Goal: Information Seeking & Learning: Learn about a topic

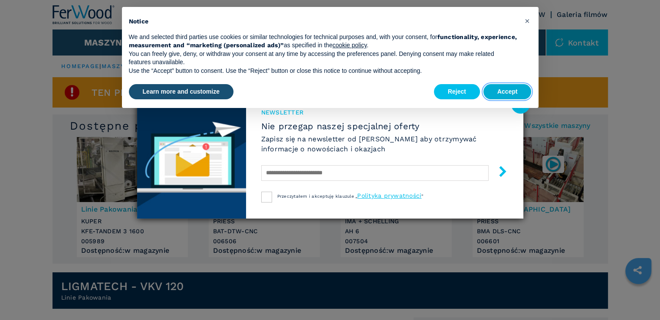
click at [502, 91] on button "Accept" at bounding box center [507, 92] width 48 height 16
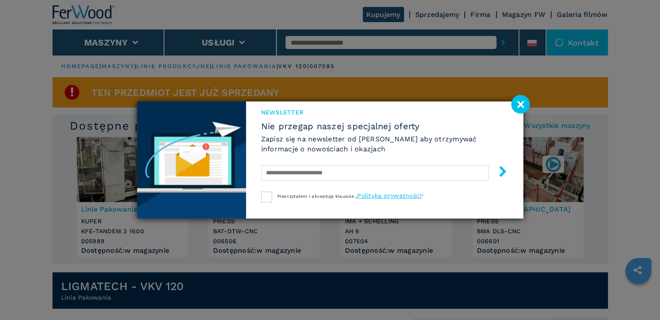
click at [521, 105] on image at bounding box center [520, 104] width 19 height 19
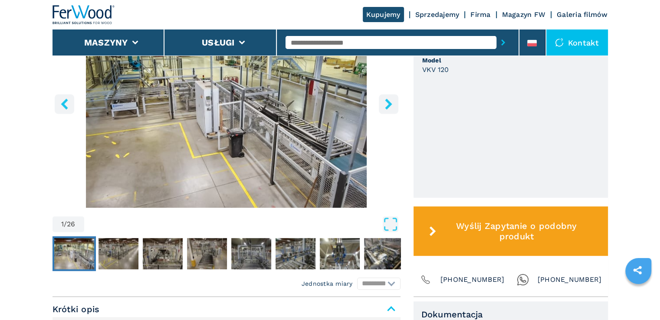
scroll to position [304, 0]
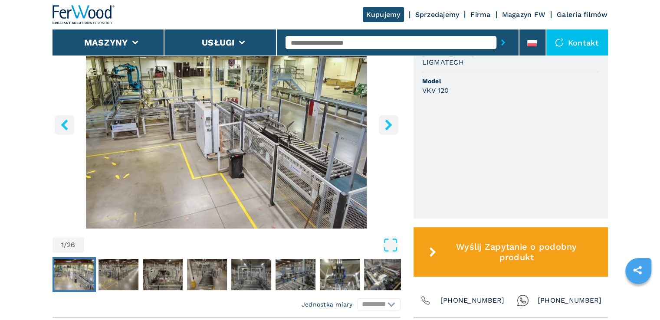
click at [392, 127] on icon "right-button" at bounding box center [388, 124] width 11 height 11
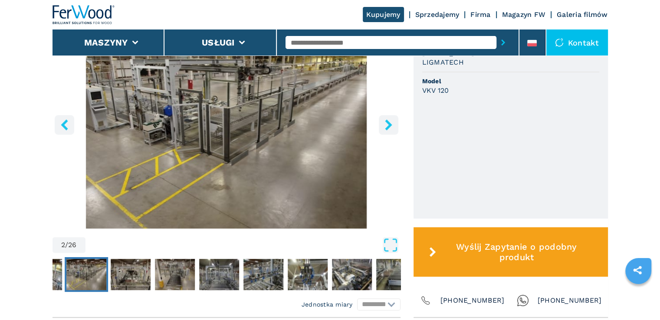
click at [392, 126] on icon "right-button" at bounding box center [388, 124] width 11 height 11
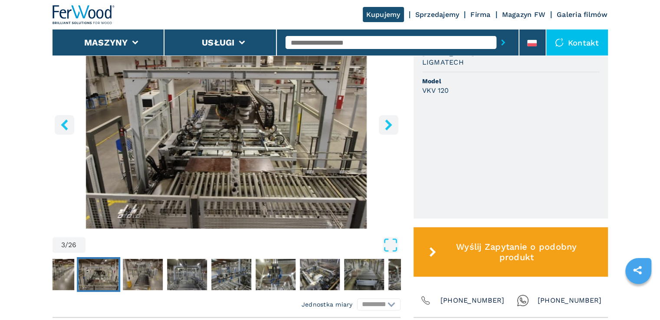
click at [392, 126] on icon "right-button" at bounding box center [388, 124] width 11 height 11
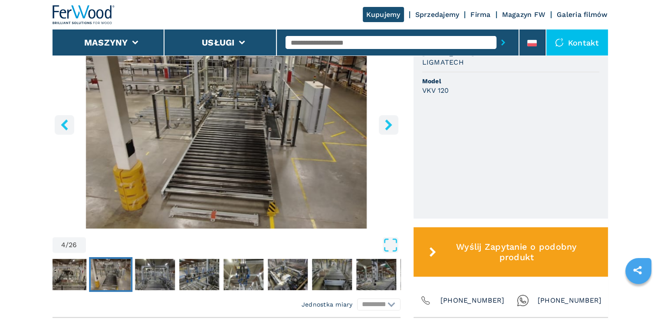
click at [392, 126] on icon "right-button" at bounding box center [388, 124] width 11 height 11
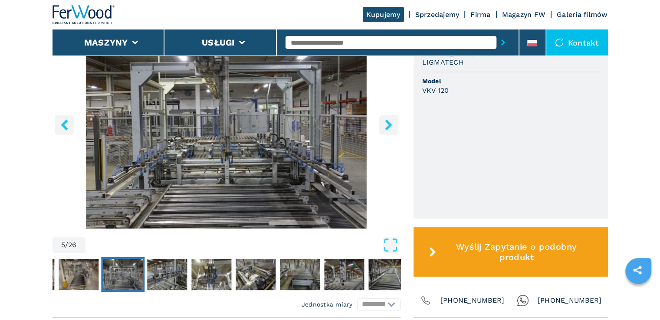
click at [392, 126] on icon "right-button" at bounding box center [388, 124] width 11 height 11
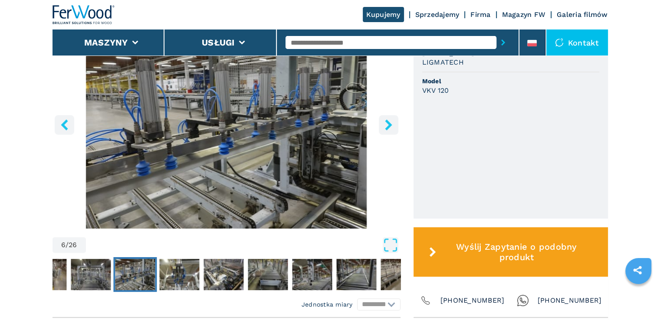
click at [392, 126] on icon "right-button" at bounding box center [388, 124] width 11 height 11
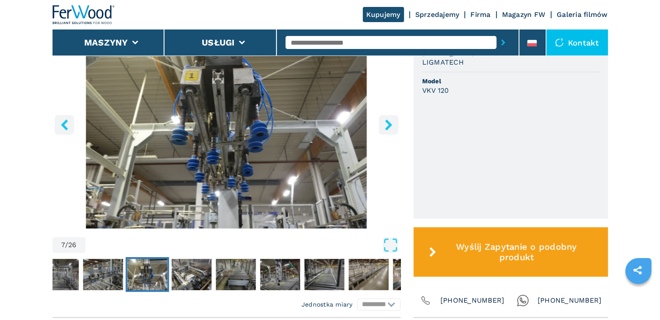
click at [392, 126] on icon "right-button" at bounding box center [388, 124] width 11 height 11
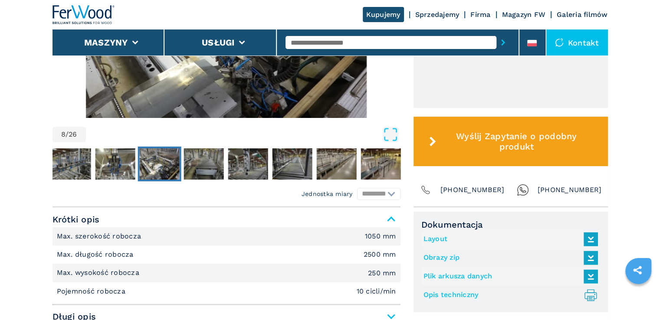
scroll to position [260, 0]
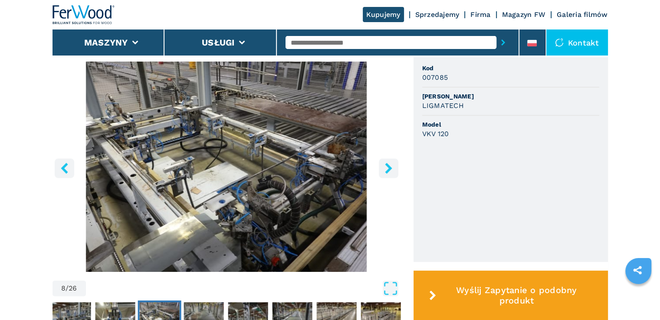
click at [384, 167] on icon "right-button" at bounding box center [388, 168] width 11 height 11
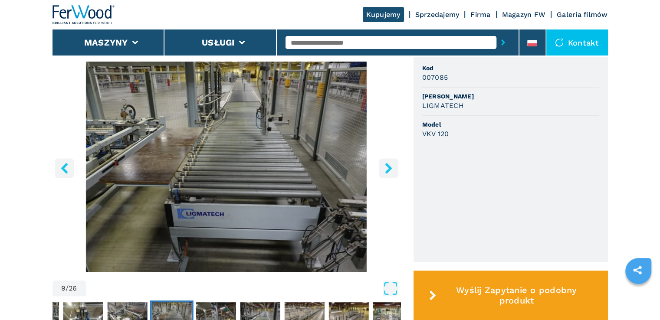
click at [385, 169] on icon "right-button" at bounding box center [388, 168] width 11 height 11
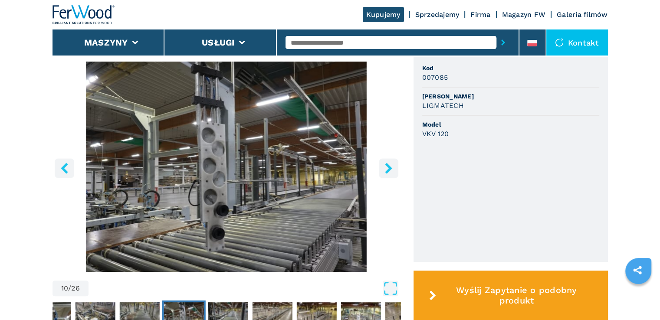
click at [60, 168] on icon "left-button" at bounding box center [64, 168] width 11 height 11
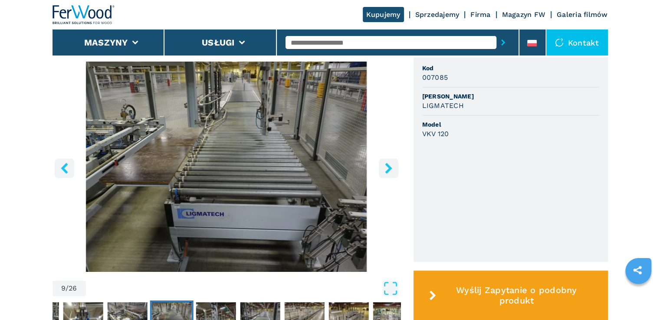
click at [387, 166] on icon "right-button" at bounding box center [388, 168] width 7 height 11
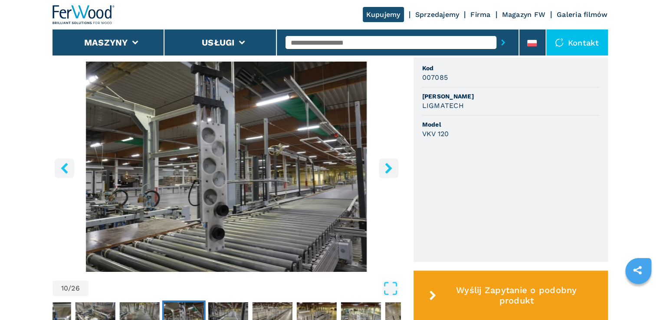
click at [387, 166] on icon "right-button" at bounding box center [388, 168] width 7 height 11
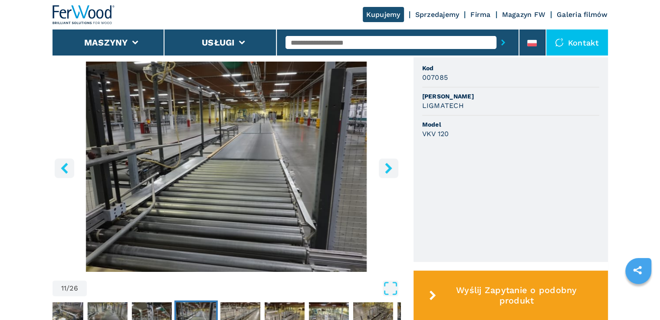
click at [387, 166] on icon "right-button" at bounding box center [388, 168] width 7 height 11
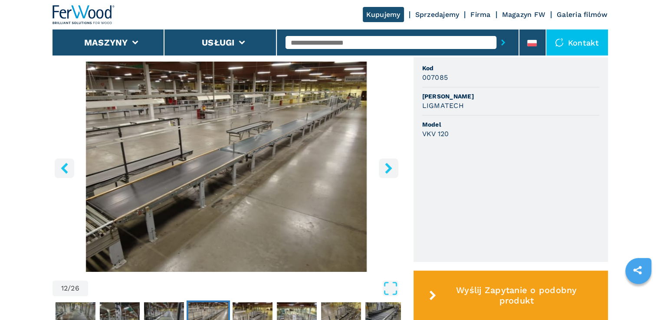
click at [387, 166] on icon "right-button" at bounding box center [388, 168] width 7 height 11
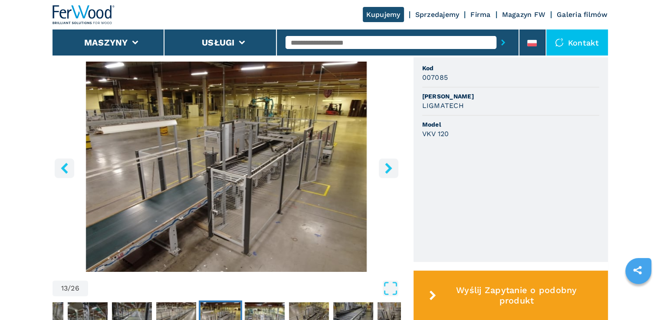
click at [386, 169] on icon "right-button" at bounding box center [388, 168] width 11 height 11
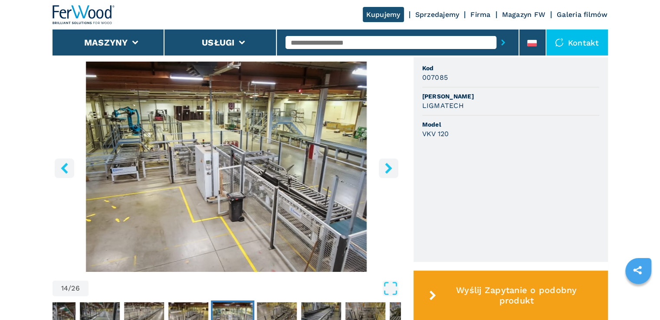
click at [69, 166] on icon "left-button" at bounding box center [64, 168] width 11 height 11
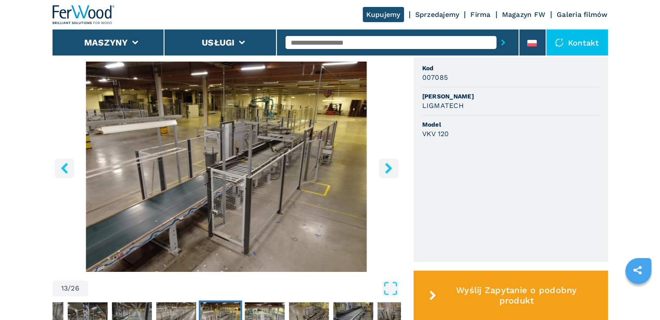
click at [213, 167] on img "Go to Slide 13" at bounding box center [226, 167] width 348 height 210
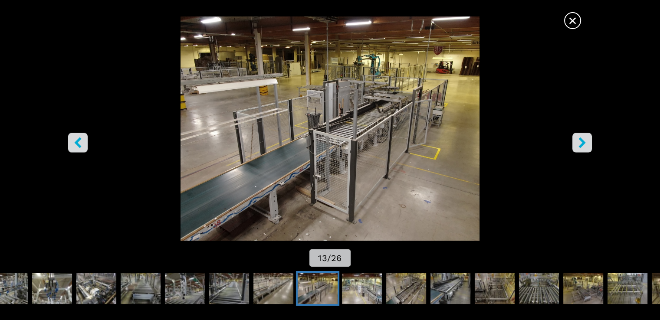
click at [86, 144] on button "left-button" at bounding box center [78, 143] width 20 height 20
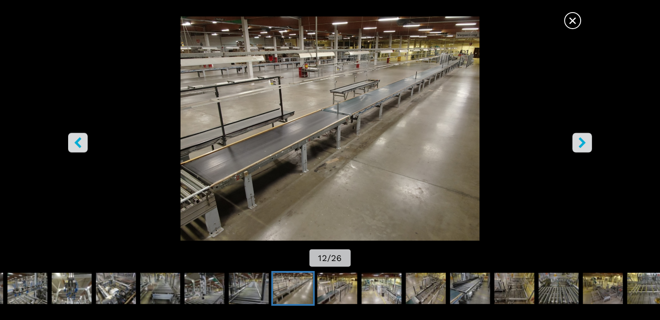
click at [578, 149] on button "right-button" at bounding box center [582, 143] width 20 height 20
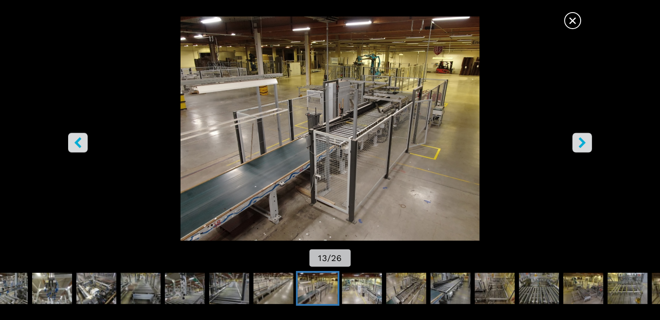
click at [578, 149] on button "right-button" at bounding box center [582, 143] width 20 height 20
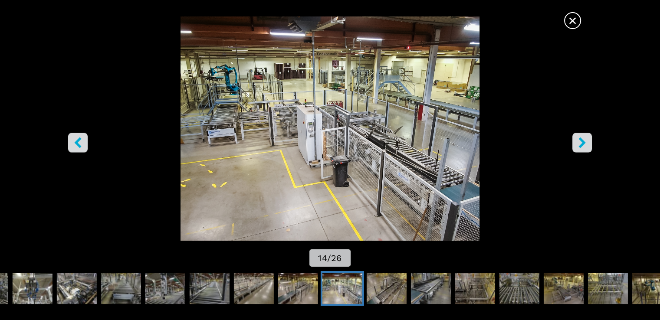
click at [578, 149] on button "right-button" at bounding box center [582, 143] width 20 height 20
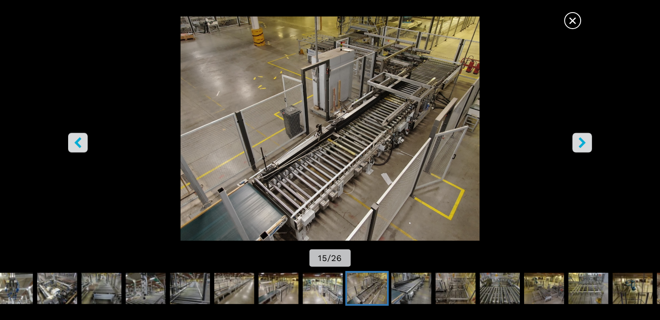
click at [76, 138] on icon "left-button" at bounding box center [77, 142] width 11 height 11
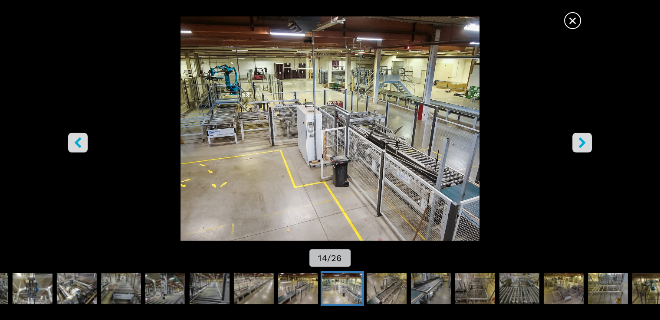
click at [583, 141] on icon "right-button" at bounding box center [581, 142] width 7 height 11
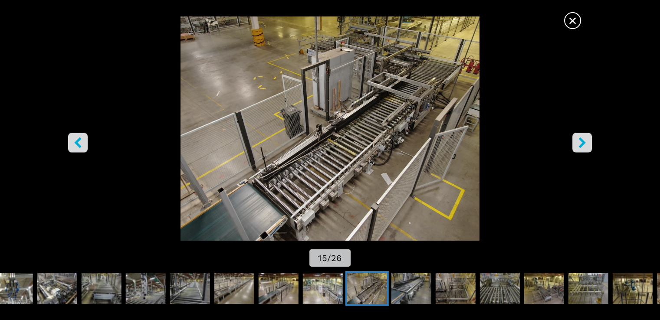
click at [582, 141] on icon "right-button" at bounding box center [581, 142] width 7 height 11
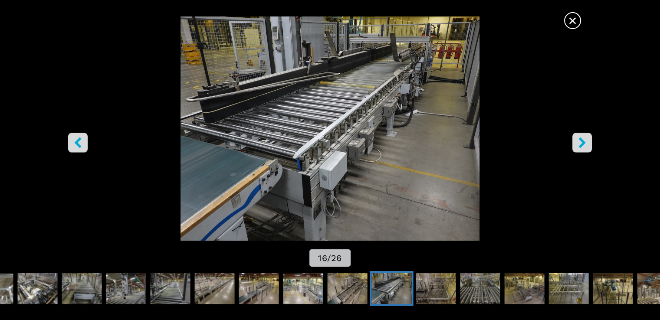
click at [581, 144] on icon "right-button" at bounding box center [581, 142] width 7 height 11
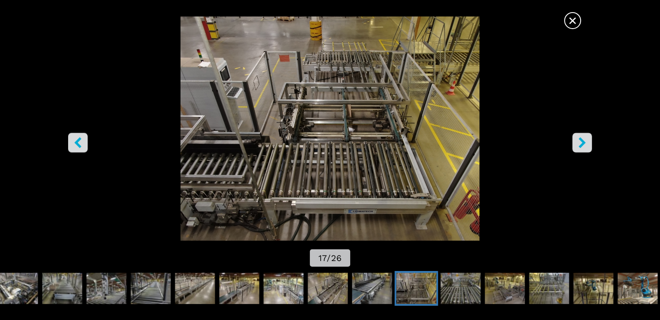
click at [579, 141] on icon "right-button" at bounding box center [581, 142] width 11 height 11
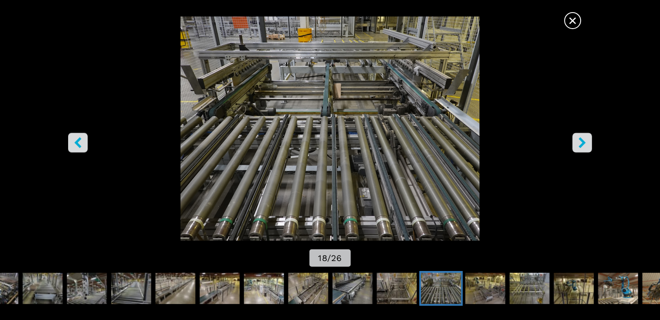
click at [579, 141] on icon "right-button" at bounding box center [581, 142] width 11 height 11
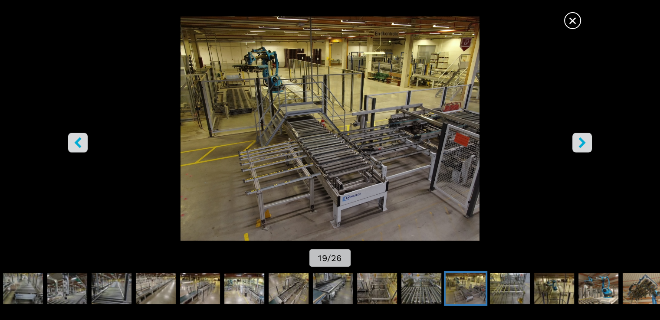
click at [579, 141] on icon "right-button" at bounding box center [581, 142] width 11 height 11
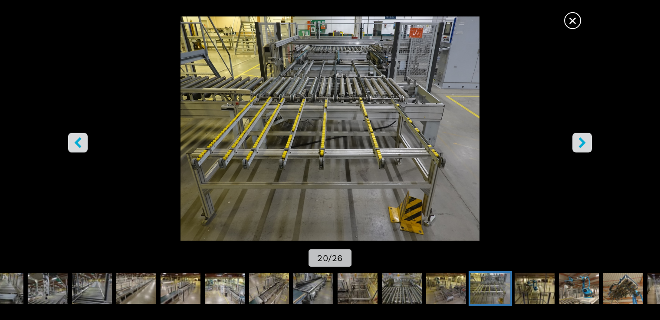
click at [579, 141] on icon "right-button" at bounding box center [581, 142] width 11 height 11
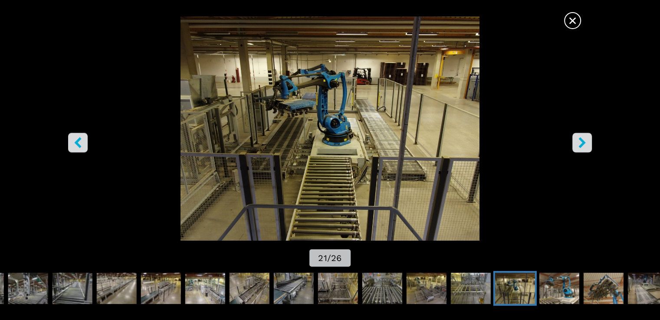
click at [579, 141] on icon "right-button" at bounding box center [581, 142] width 11 height 11
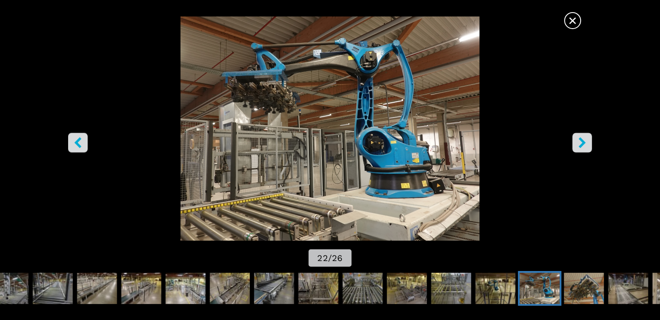
click at [579, 141] on icon "right-button" at bounding box center [581, 142] width 11 height 11
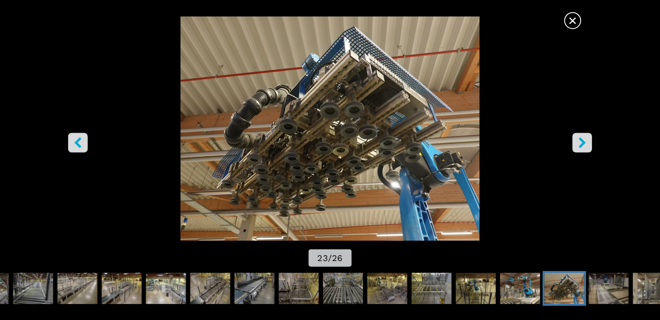
click at [579, 141] on icon "right-button" at bounding box center [581, 142] width 11 height 11
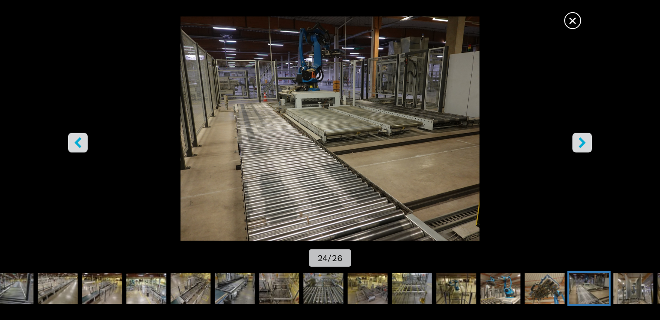
click at [579, 141] on icon "right-button" at bounding box center [581, 142] width 11 height 11
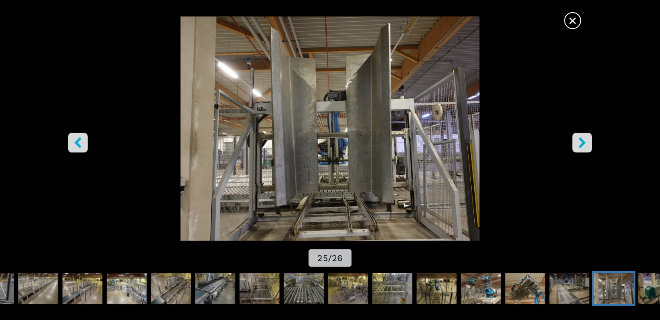
click at [579, 141] on icon "right-button" at bounding box center [581, 142] width 11 height 11
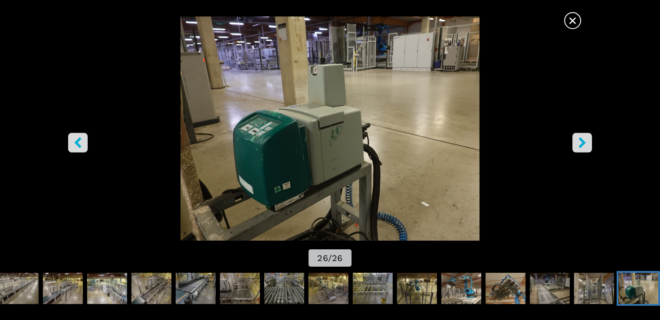
click at [579, 141] on icon "right-button" at bounding box center [581, 142] width 11 height 11
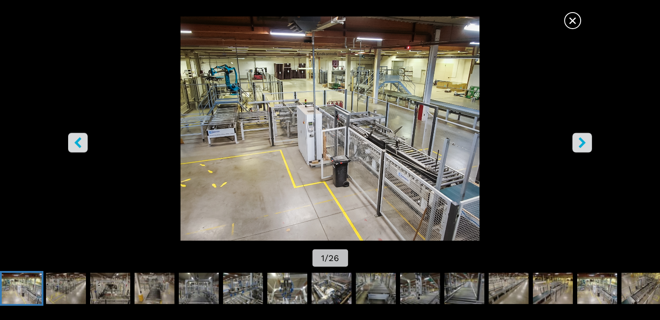
click at [578, 141] on icon "right-button" at bounding box center [581, 142] width 11 height 11
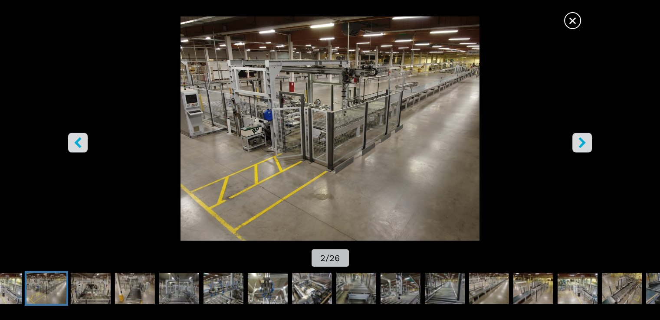
click at [578, 141] on icon "right-button" at bounding box center [581, 142] width 11 height 11
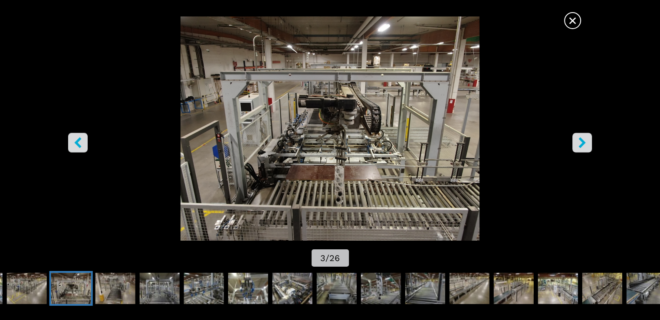
click at [578, 141] on icon "right-button" at bounding box center [581, 142] width 11 height 11
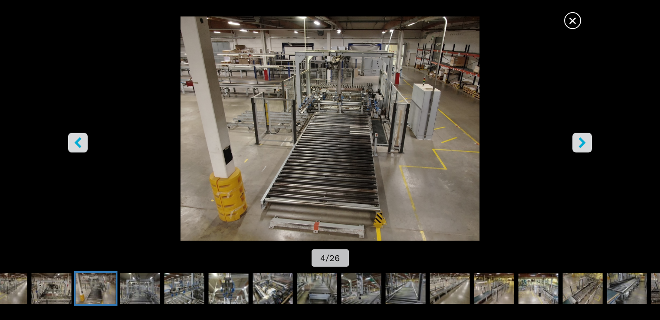
click at [81, 141] on icon "left-button" at bounding box center [77, 142] width 11 height 11
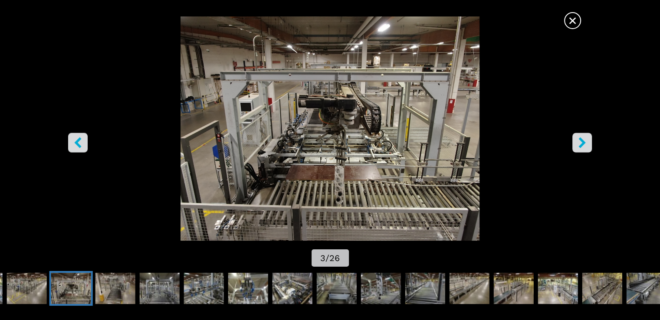
click at [580, 146] on icon "right-button" at bounding box center [581, 142] width 7 height 11
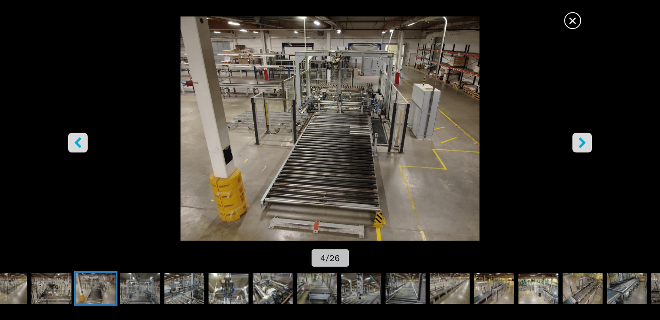
click at [580, 146] on icon "right-button" at bounding box center [581, 142] width 7 height 11
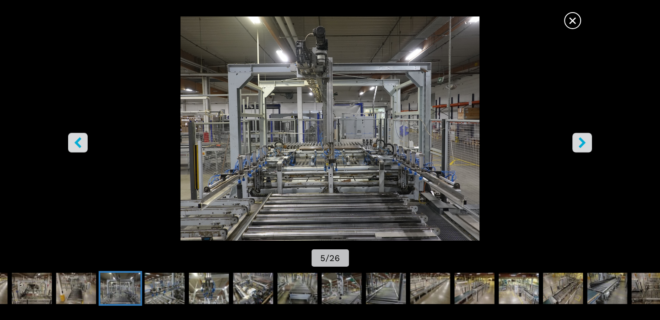
click at [579, 145] on icon "right-button" at bounding box center [581, 142] width 7 height 11
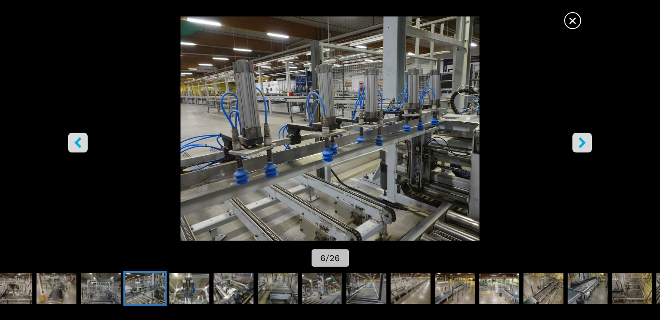
click at [579, 145] on icon "right-button" at bounding box center [581, 142] width 7 height 11
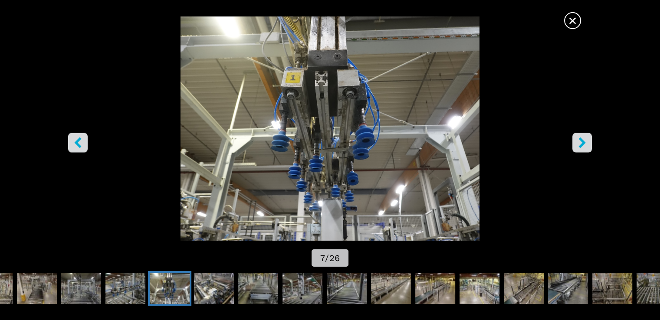
click at [579, 145] on icon "right-button" at bounding box center [581, 142] width 11 height 11
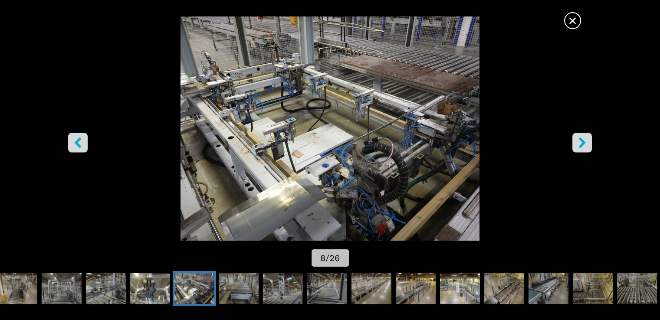
click at [578, 144] on icon "right-button" at bounding box center [581, 142] width 11 height 11
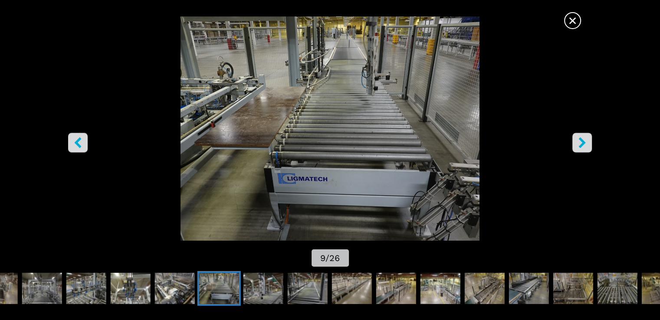
click at [575, 144] on button "right-button" at bounding box center [582, 143] width 20 height 20
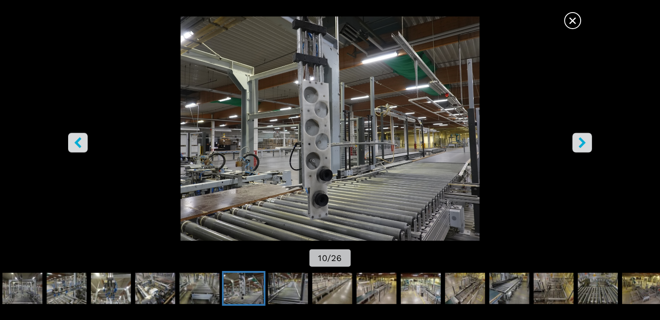
click at [571, 176] on img "Go to Slide 10" at bounding box center [330, 128] width 594 height 224
click at [579, 144] on icon "right-button" at bounding box center [581, 142] width 11 height 11
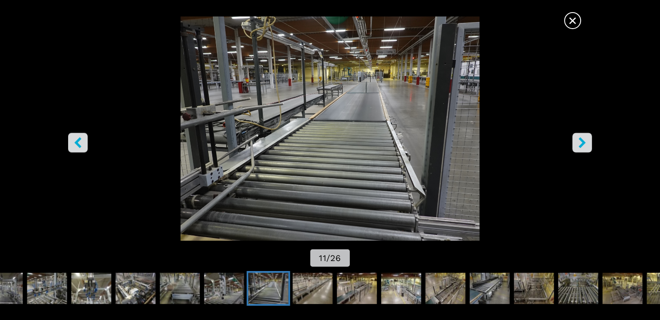
click at [615, 193] on img "Go to Slide 11" at bounding box center [330, 128] width 594 height 224
click at [581, 142] on icon "right-button" at bounding box center [581, 142] width 7 height 11
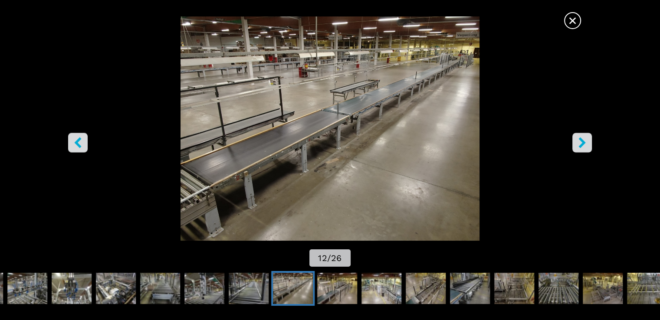
click at [578, 222] on img "Go to Slide 12" at bounding box center [330, 128] width 594 height 224
click at [585, 144] on icon "right-button" at bounding box center [581, 142] width 11 height 11
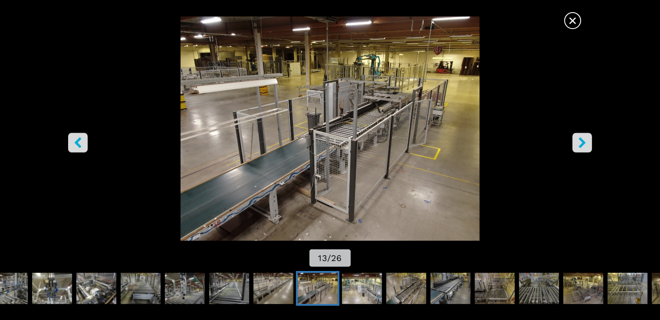
click at [582, 146] on icon "right-button" at bounding box center [581, 142] width 11 height 11
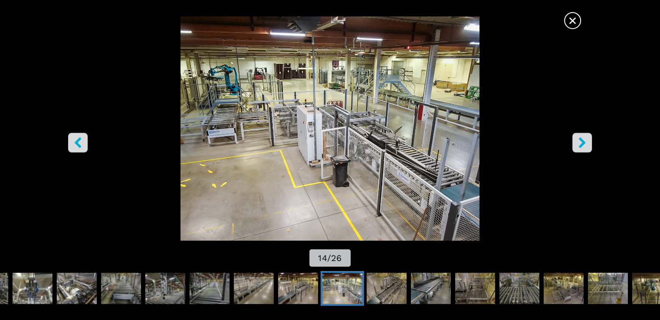
click at [582, 146] on icon "right-button" at bounding box center [581, 142] width 11 height 11
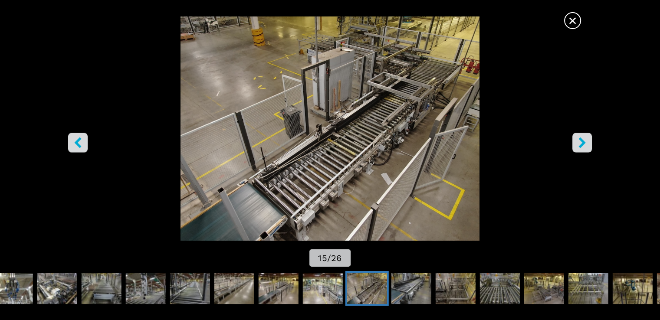
click at [582, 146] on icon "right-button" at bounding box center [581, 142] width 11 height 11
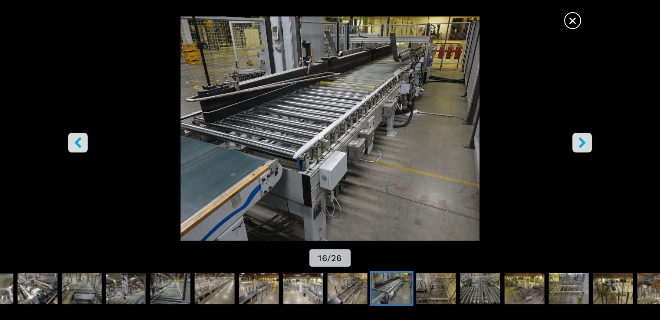
drag, startPoint x: 604, startPoint y: 238, endPoint x: 598, endPoint y: 209, distance: 29.7
click at [605, 237] on img "Go to Slide 16" at bounding box center [330, 128] width 594 height 224
click at [578, 141] on icon "right-button" at bounding box center [581, 142] width 11 height 11
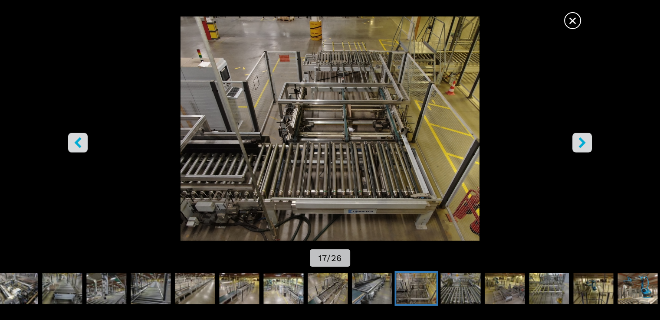
click at [578, 143] on icon "right-button" at bounding box center [581, 142] width 11 height 11
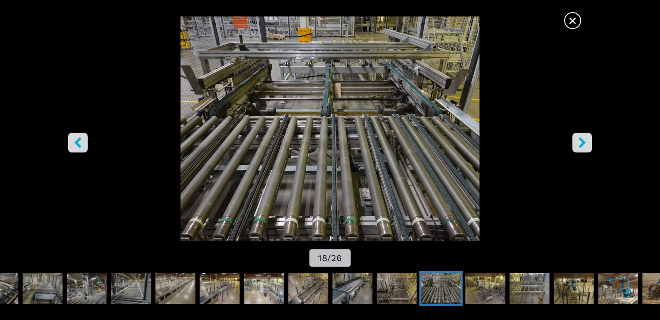
click at [578, 144] on icon "right-button" at bounding box center [581, 142] width 11 height 11
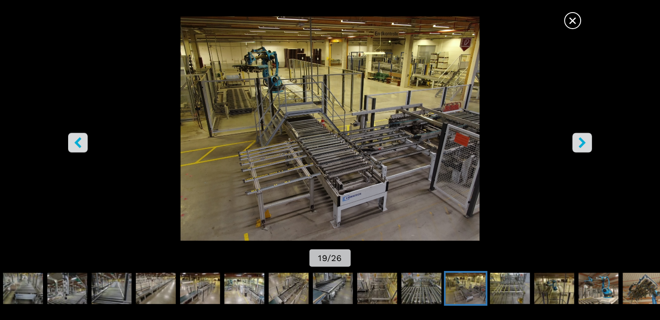
drag, startPoint x: 578, startPoint y: 144, endPoint x: 572, endPoint y: 23, distance: 120.2
click at [572, 23] on span "×" at bounding box center [572, 18] width 15 height 15
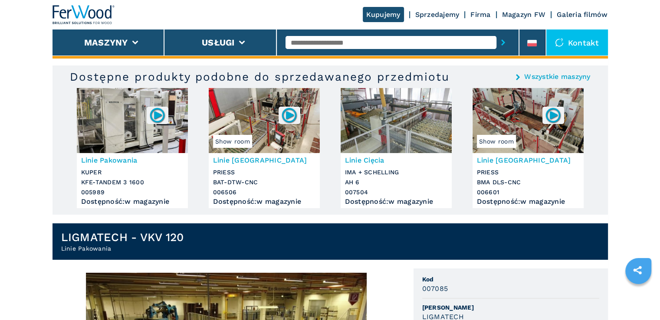
scroll to position [0, 0]
